Goal: Task Accomplishment & Management: Manage account settings

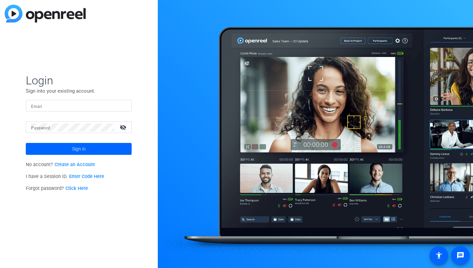
click at [54, 107] on input "Email" at bounding box center [78, 106] width 95 height 8
type input "[PERSON_NAME][EMAIL_ADDRESS][DOMAIN_NAME]"
click at [123, 128] on mat-icon "visibility_off" at bounding box center [124, 127] width 16 height 10
click at [123, 128] on mat-icon "visibility" at bounding box center [124, 127] width 16 height 10
click at [123, 128] on mat-icon "visibility_off" at bounding box center [124, 127] width 16 height 10
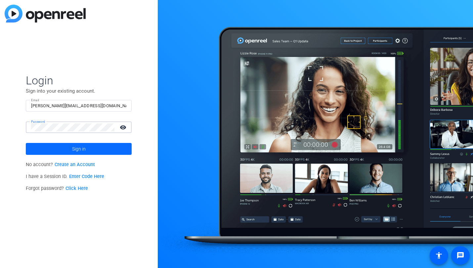
click at [82, 148] on span "Sign in" at bounding box center [79, 149] width 14 height 17
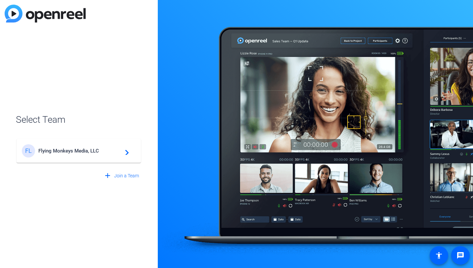
click at [87, 151] on span "Flying Monkeys Media, LLC" at bounding box center [79, 151] width 83 height 6
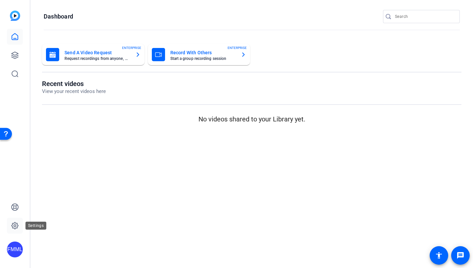
click at [15, 227] on icon at bounding box center [15, 226] width 2 height 2
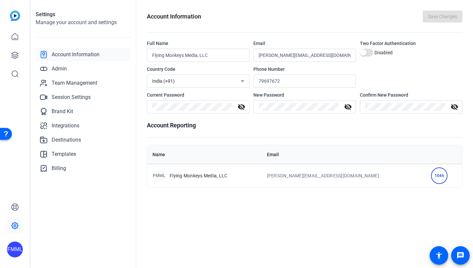
click at [76, 54] on span "Account Information" at bounding box center [76, 55] width 48 height 8
click at [197, 82] on div "India (+91)" at bounding box center [196, 81] width 89 height 8
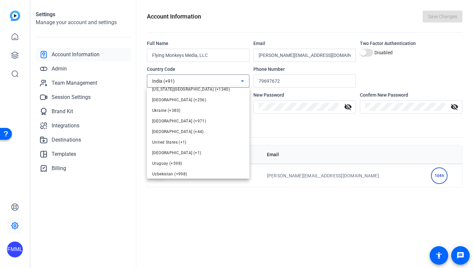
scroll to position [2439, 0]
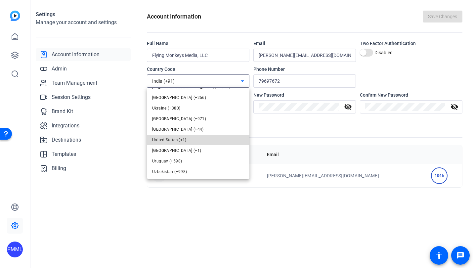
click at [177, 138] on span "United States (+1)" at bounding box center [169, 140] width 34 height 8
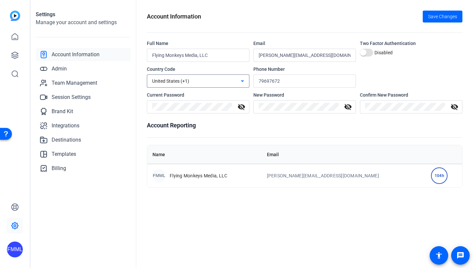
click at [260, 79] on input "79697672" at bounding box center [305, 81] width 92 height 8
click at [259, 79] on input "79697672" at bounding box center [305, 81] width 92 height 8
type input "9179697672"
click at [275, 122] on h1 "Account Reporting" at bounding box center [305, 125] width 316 height 9
click at [444, 17] on span "Save Changes" at bounding box center [442, 16] width 29 height 7
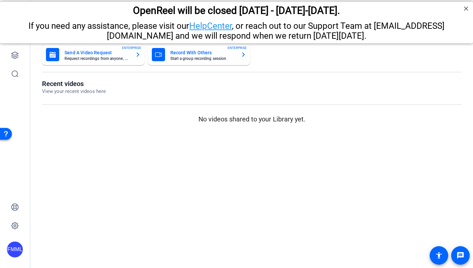
click at [125, 74] on openreel-dashboard-quick-actions "Send A Video Request Request recordings from anyone, anywhere ENTERPRISE Record…" at bounding box center [251, 62] width 419 height 36
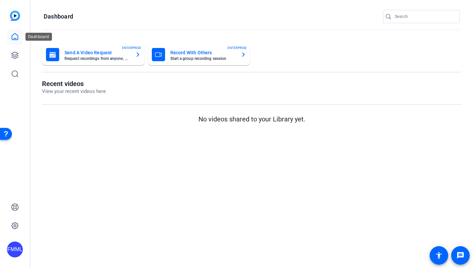
click at [17, 34] on icon at bounding box center [15, 37] width 8 height 8
click at [48, 16] on h1 "Dashboard" at bounding box center [58, 17] width 29 height 8
click at [16, 57] on icon at bounding box center [15, 55] width 8 height 8
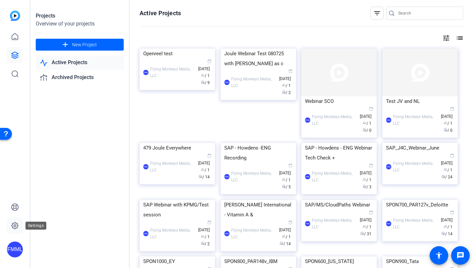
click at [17, 226] on icon at bounding box center [15, 226] width 8 height 8
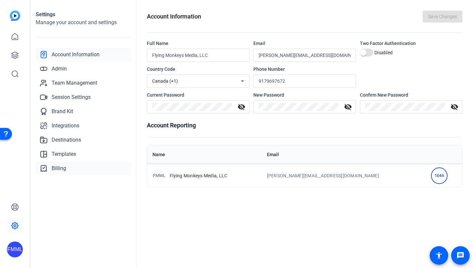
click at [61, 170] on span "Billing" at bounding box center [59, 168] width 15 height 8
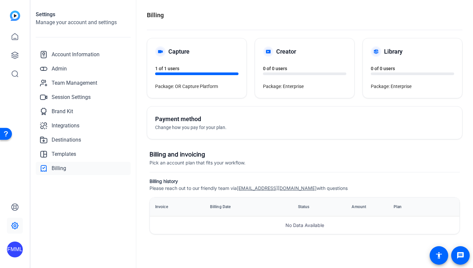
click at [187, 128] on span "Change how you pay for your plan." at bounding box center [190, 127] width 71 height 5
click at [184, 123] on div "Payment method Change how you pay for your plan." at bounding box center [230, 122] width 150 height 17
click at [86, 161] on div "Account Information Admin Team Management Session Settings Brand Kit Integratio…" at bounding box center [83, 111] width 95 height 127
click at [83, 168] on link "Billing" at bounding box center [83, 168] width 95 height 13
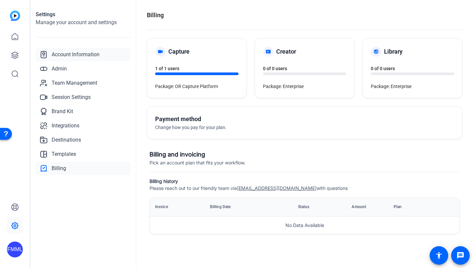
click at [83, 53] on span "Account Information" at bounding box center [76, 55] width 48 height 8
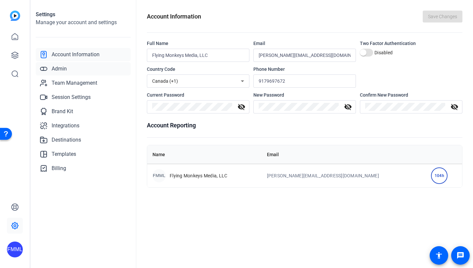
click at [62, 67] on span "Admin" at bounding box center [59, 69] width 15 height 8
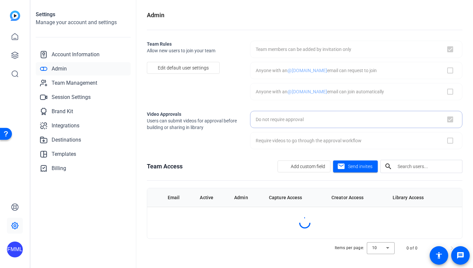
checkbox input "true"
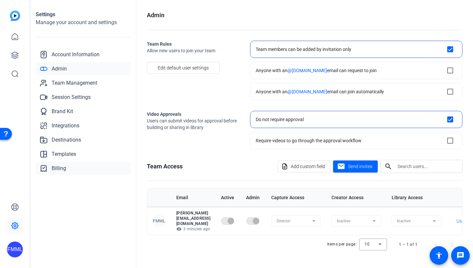
click at [63, 167] on span "Billing" at bounding box center [59, 168] width 15 height 8
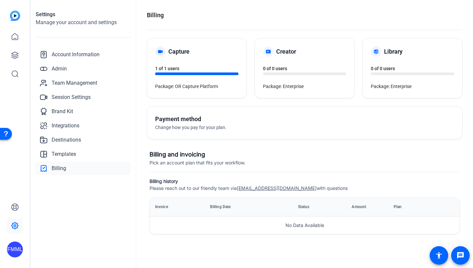
click at [14, 252] on div "FMML" at bounding box center [15, 249] width 16 height 16
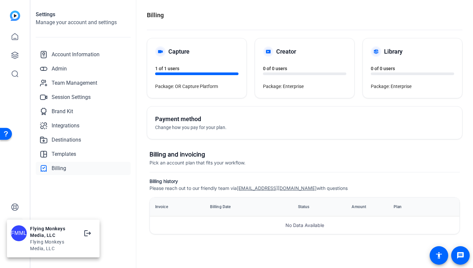
click at [51, 199] on div at bounding box center [236, 134] width 473 height 268
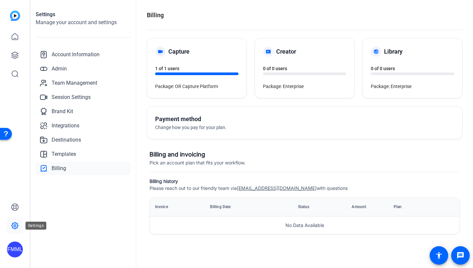
click at [15, 223] on icon at bounding box center [15, 225] width 7 height 7
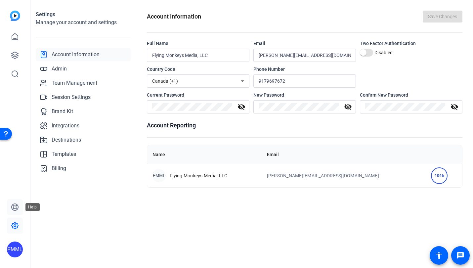
click at [16, 206] on icon at bounding box center [15, 207] width 7 height 7
click at [57, 169] on span "Billing" at bounding box center [59, 168] width 15 height 8
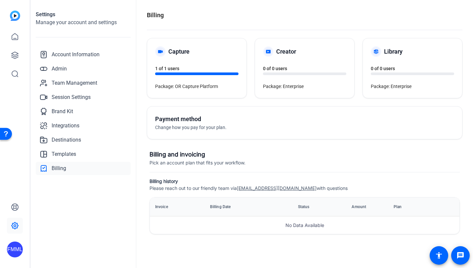
click at [183, 128] on span "Change how you pay for your plan." at bounding box center [190, 127] width 71 height 5
click at [253, 124] on div "Payment method Change how you pay for your plan." at bounding box center [230, 122] width 150 height 17
click at [182, 119] on h5 "Payment method" at bounding box center [230, 118] width 150 height 9
click at [41, 19] on h2 "Manage your account and settings" at bounding box center [83, 23] width 95 height 8
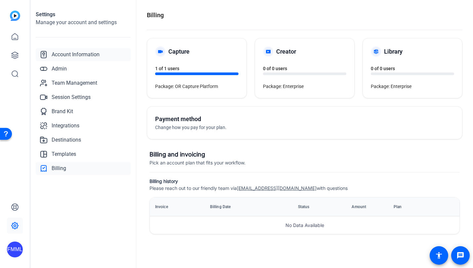
click at [70, 56] on span "Account Information" at bounding box center [76, 55] width 48 height 8
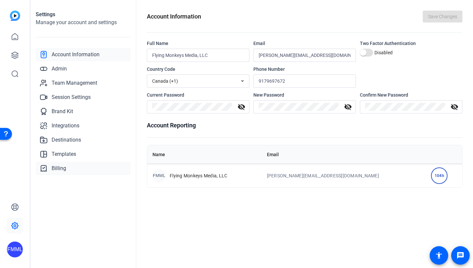
click at [59, 170] on span "Billing" at bounding box center [59, 168] width 15 height 8
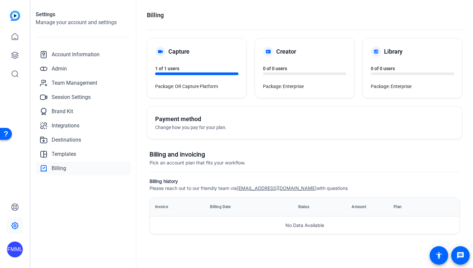
click at [180, 70] on div "1 of 1 users" at bounding box center [196, 70] width 83 height 10
click at [154, 45] on div "Capture 1 of 1 users Package: OR Capture Platform" at bounding box center [196, 68] width 99 height 60
click at [159, 48] on icon at bounding box center [160, 51] width 9 height 9
click at [239, 128] on div "Payment method Change how you pay for your plan." at bounding box center [230, 122] width 150 height 17
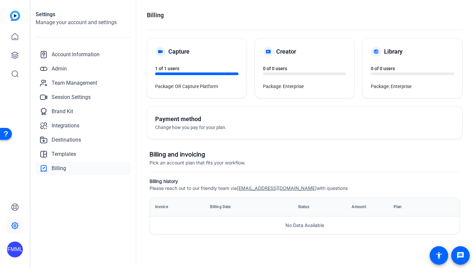
click at [192, 161] on span "Pick an account plan that fits your workflow." at bounding box center [198, 163] width 96 height 6
click at [227, 163] on span "Pick an account plan that fits your workflow." at bounding box center [198, 163] width 96 height 6
click at [439, 252] on mat-icon "accessibility" at bounding box center [439, 255] width 8 height 8
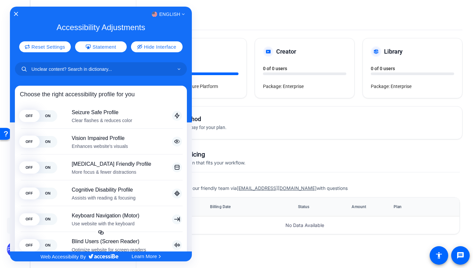
click at [465, 252] on div at bounding box center [236, 134] width 473 height 268
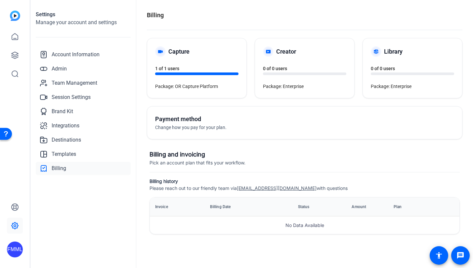
click at [465, 252] on span at bounding box center [461, 255] width 16 height 16
click at [14, 225] on icon at bounding box center [15, 226] width 2 height 2
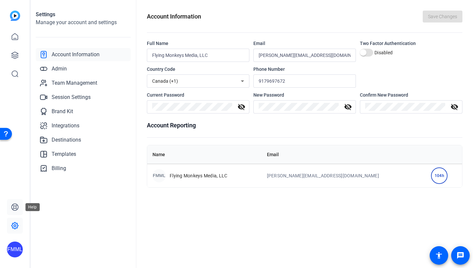
click at [14, 208] on icon at bounding box center [15, 207] width 8 height 8
